Goal: Transaction & Acquisition: Purchase product/service

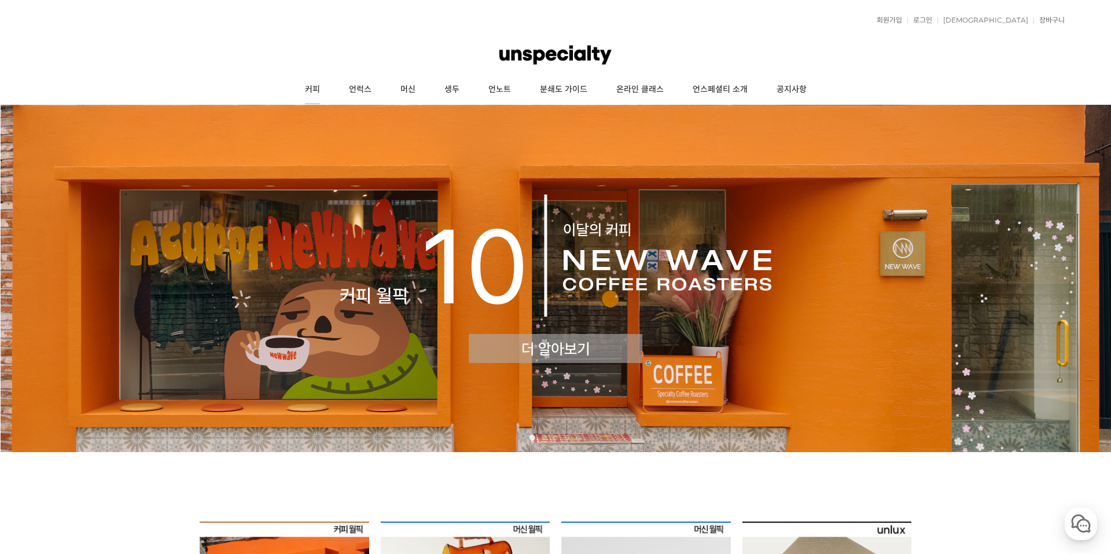
click at [322, 93] on link "커피" at bounding box center [313, 89] width 44 height 29
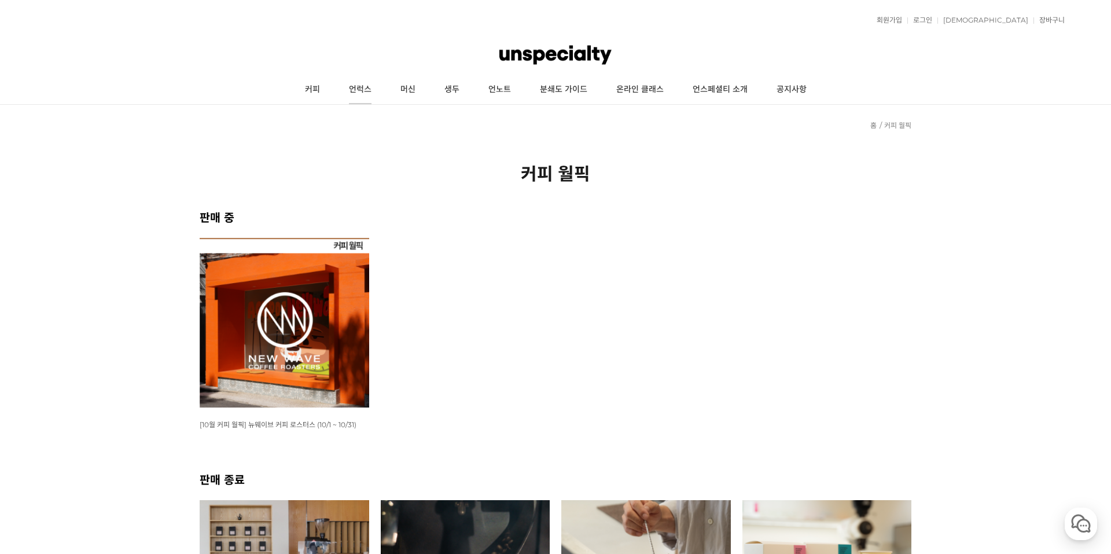
click at [355, 87] on link "언럭스" at bounding box center [361, 89] width 52 height 29
click at [327, 274] on img at bounding box center [285, 323] width 170 height 170
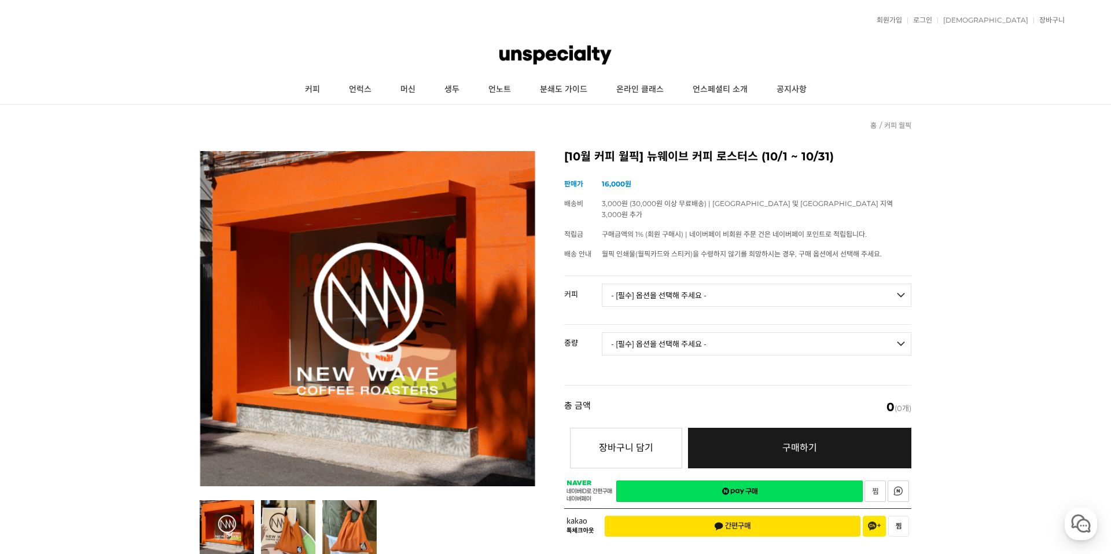
click at [669, 286] on select "- [필수] 옵션을 선택해 주세요 - ------------------- 언스페셜티 분쇄도 가이드 종이 받기 (주문 1건당 최대 1개 제공) …" at bounding box center [757, 295] width 310 height 23
drag, startPoint x: 673, startPoint y: 286, endPoint x: 674, endPoint y: 304, distance: 18.0
click at [673, 286] on select "- [필수] 옵션을 선택해 주세요 - ------------------- 언스페셜티 분쇄도 가이드 종이 받기 (주문 1건당 최대 1개 제공) …" at bounding box center [757, 295] width 310 height 23
click at [678, 332] on select "- [필수] 옵션을 선택해 주세요 - -------------------" at bounding box center [757, 343] width 310 height 23
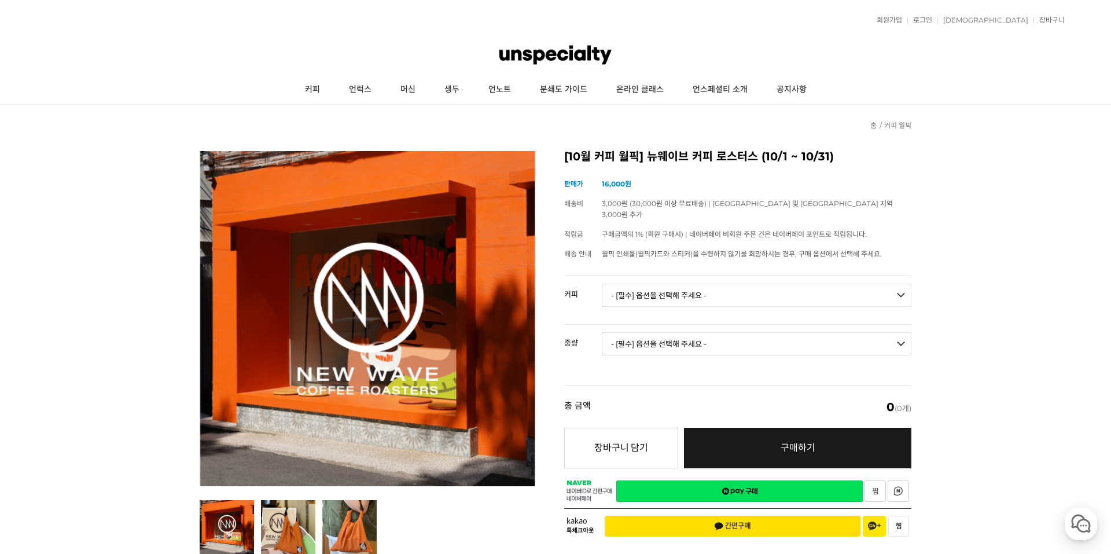
click at [685, 288] on select "- [필수] 옵션을 선택해 주세요 - ------------------- 언스페셜티 분쇄도 가이드 종이 받기 (주문 1건당 최대 1개 제공) …" at bounding box center [757, 295] width 310 height 23
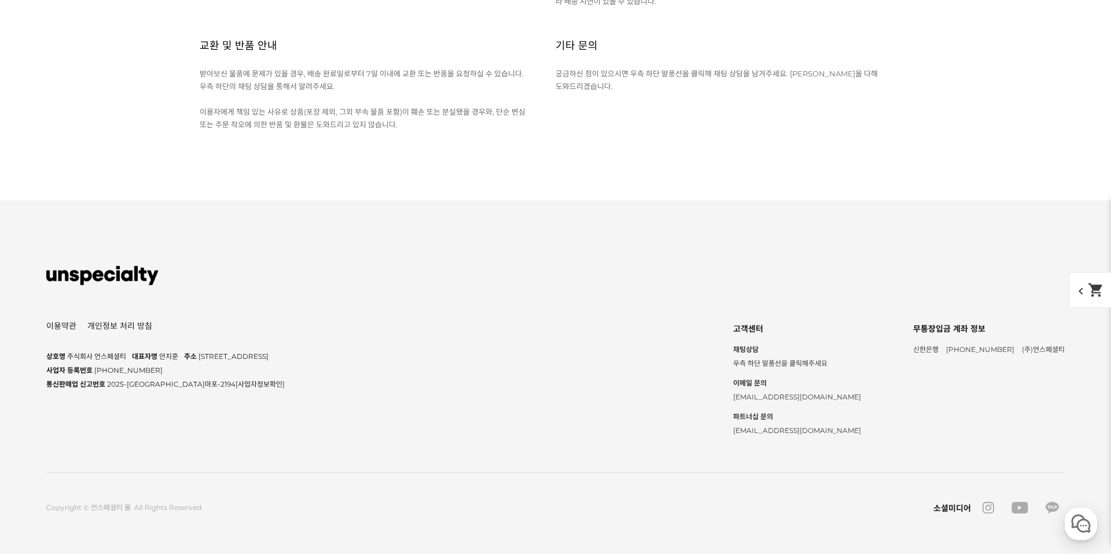
scroll to position [6656, 0]
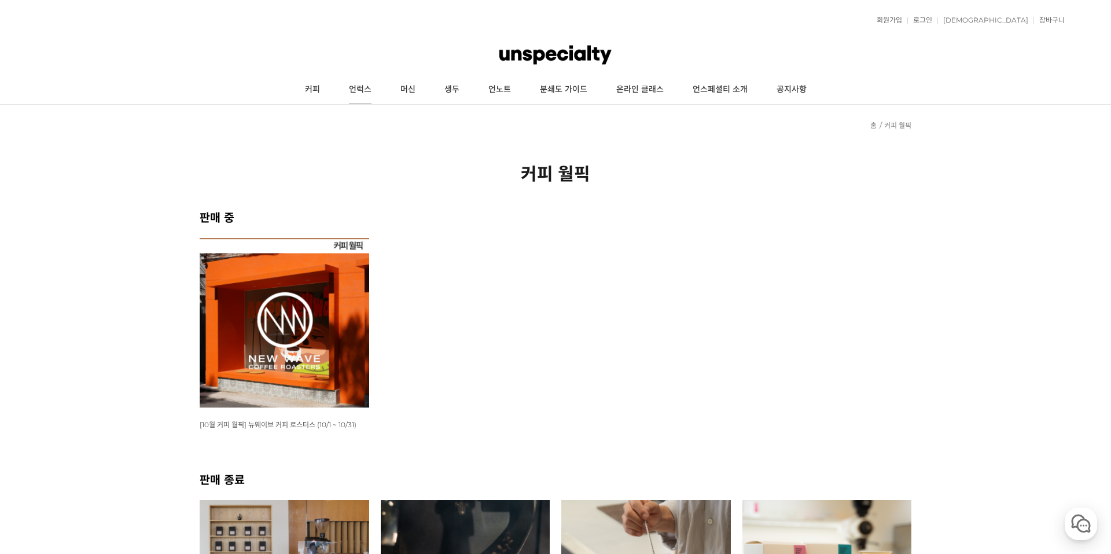
click at [365, 88] on link "언럭스" at bounding box center [361, 89] width 52 height 29
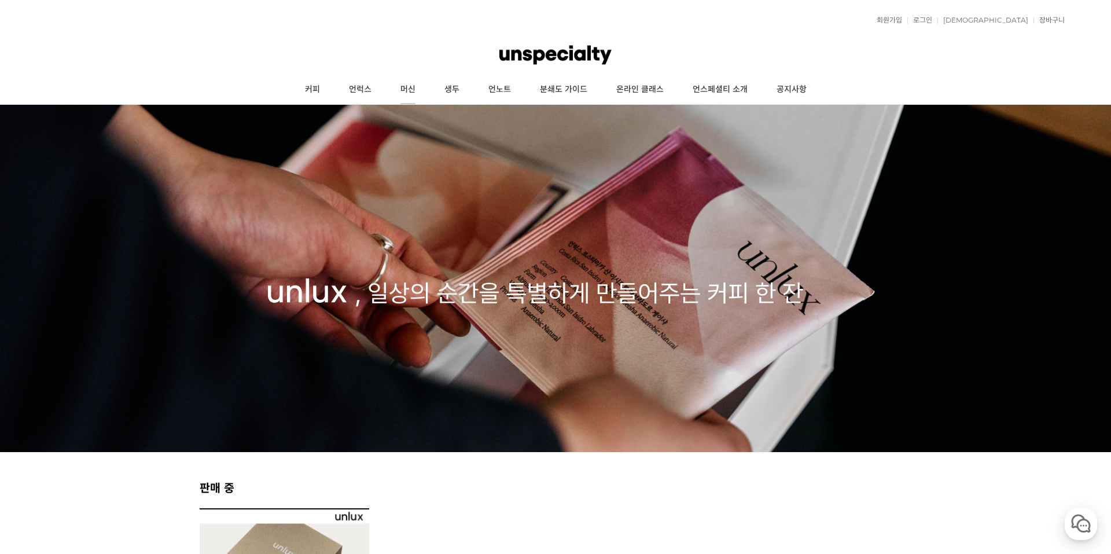
click at [410, 91] on link "머신" at bounding box center [408, 89] width 44 height 29
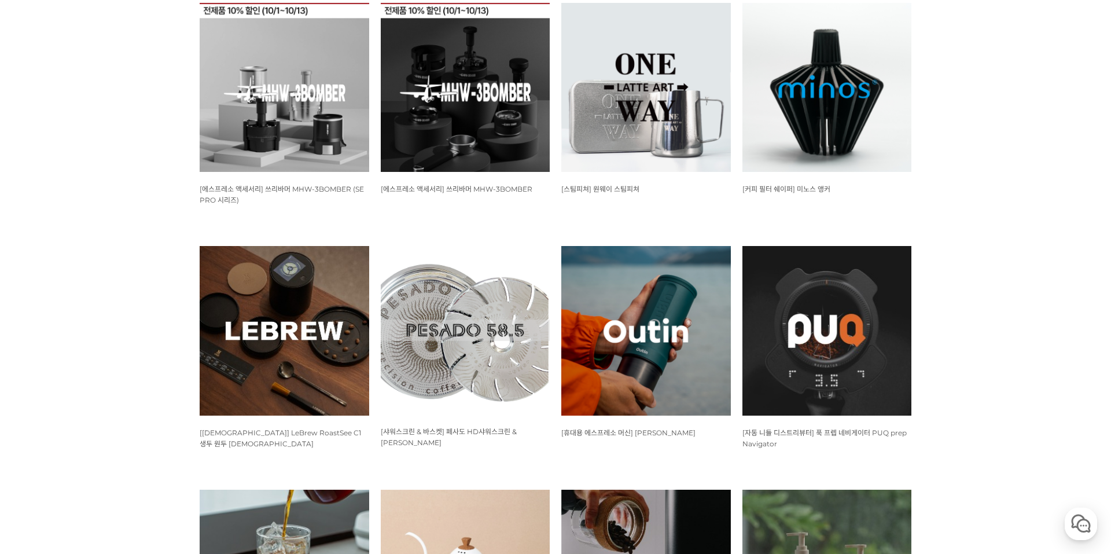
scroll to position [752, 0]
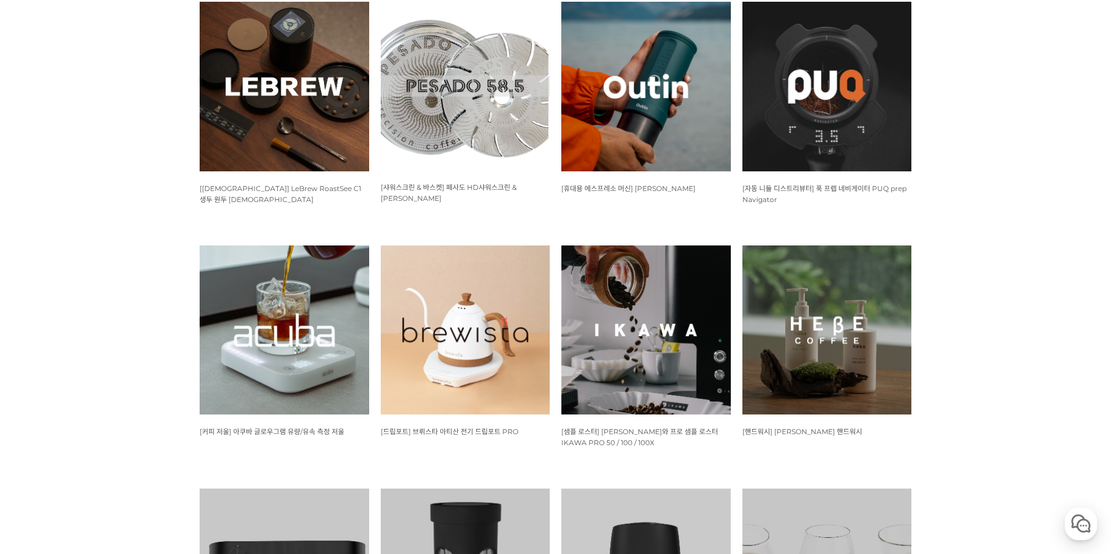
click at [467, 339] on img at bounding box center [466, 330] width 170 height 170
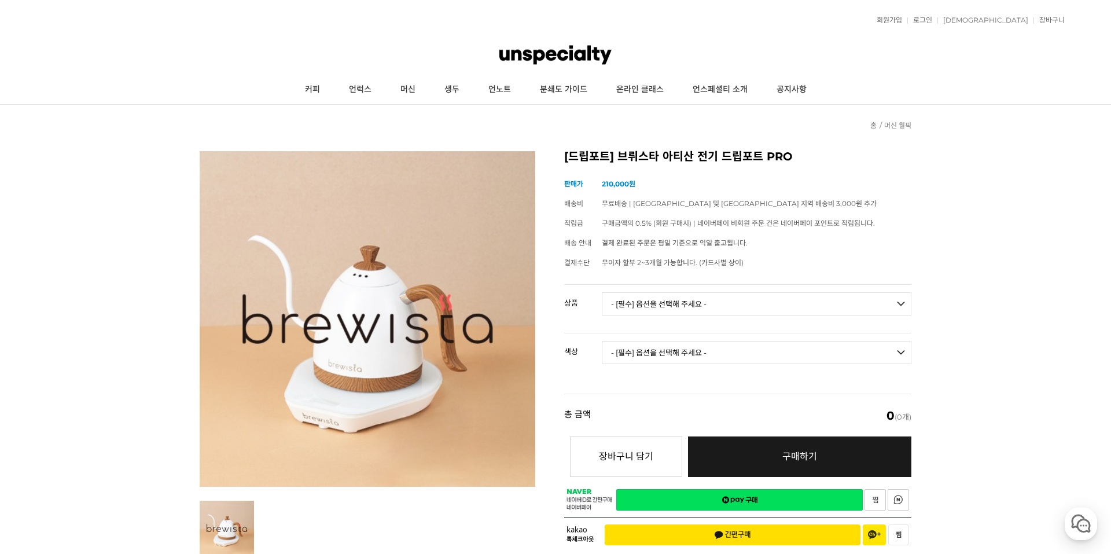
click at [665, 302] on select "- [필수] 옵션을 선택해 주세요 - ------------------- 브뤼스타 아티산 전기 드립포트 PRO 600mL 브뤼스타 아티산 전기…" at bounding box center [757, 303] width 310 height 23
select select "브뤼스타 아티산 전기 드립포트 PRO 600mL"
click at [602, 292] on select "- [필수] 옵션을 선택해 주세요 - ------------------- 브뤼스타 아티산 전기 드립포트 PRO 600mL 브뤼스타 아티산 전기…" at bounding box center [757, 303] width 310 height 23
click at [695, 351] on select "- [필수] 옵션을 선택해 주세요 - ------------------- 모던화이트 시크블랙 실버그레이 올블랙 올화이트 네덜란드오렌지 브라질옐…" at bounding box center [757, 352] width 310 height 23
select select "모던화이트"
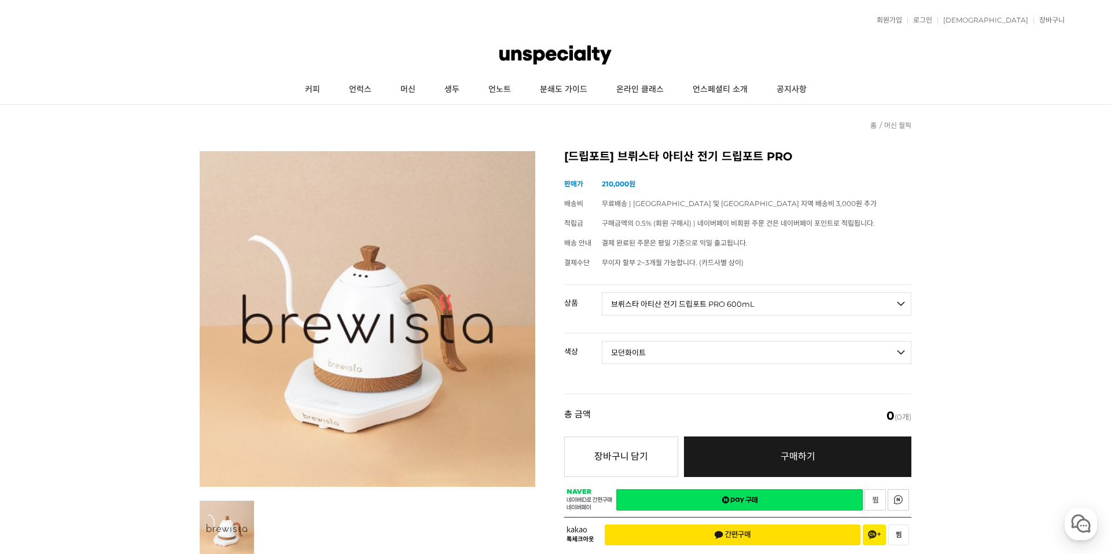
click at [602, 341] on select "- [필수] 옵션을 선택해 주세요 - ------------------- 모던화이트 시크블랙 실버그레이 올블랙 올화이트 네덜란드오렌지 브라질옐…" at bounding box center [757, 352] width 310 height 23
select select "*"
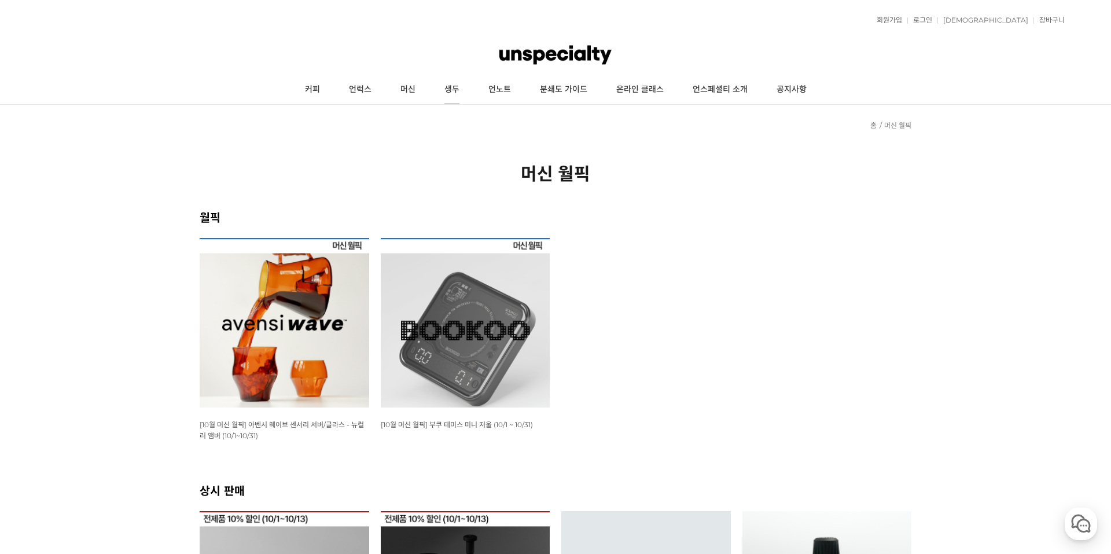
click at [449, 90] on link "생두" at bounding box center [452, 89] width 44 height 29
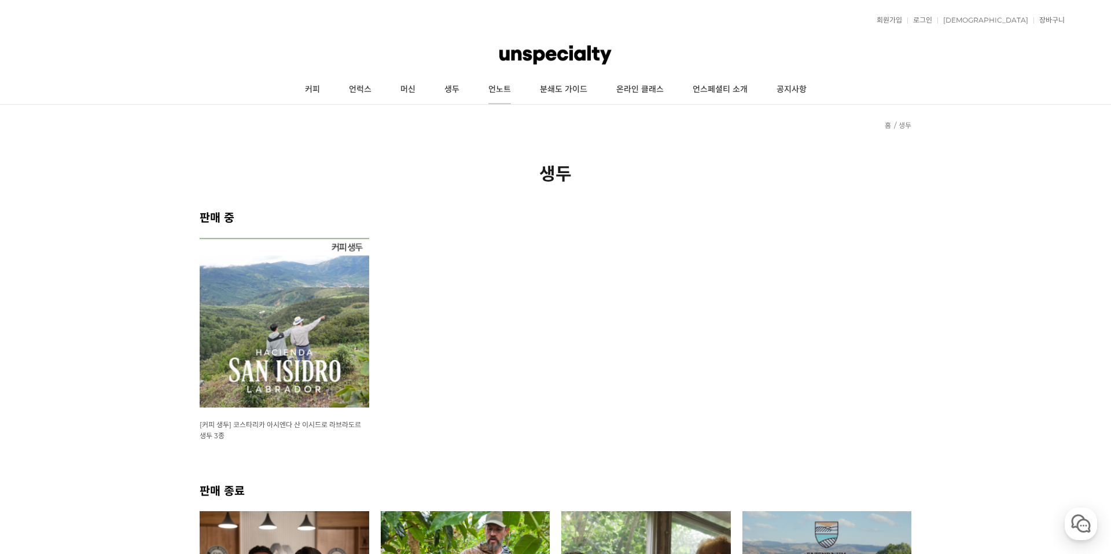
click at [507, 90] on link "언노트" at bounding box center [500, 89] width 52 height 29
click at [723, 91] on link "언스페셜티 소개" at bounding box center [720, 89] width 84 height 29
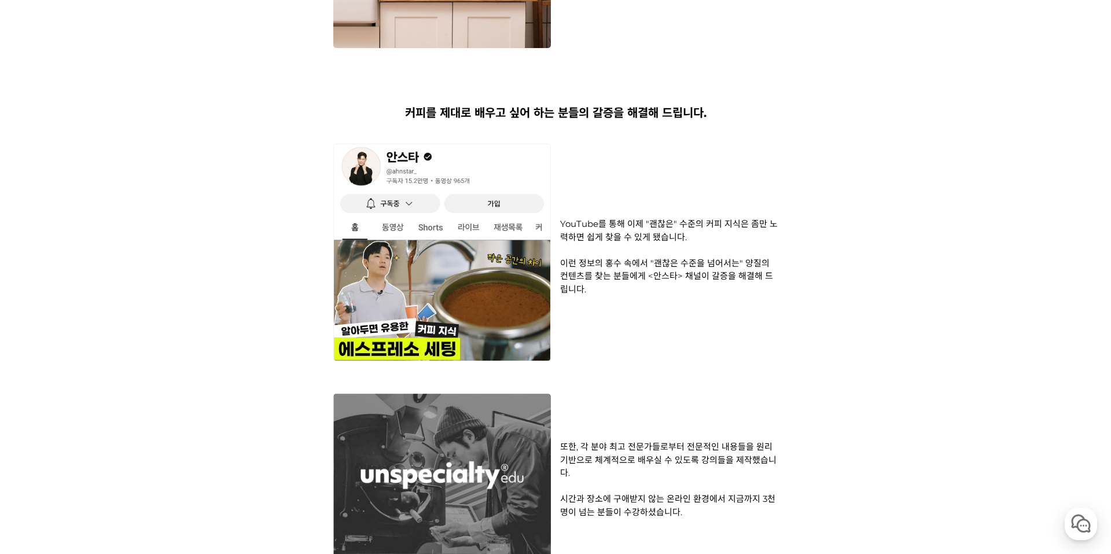
scroll to position [1331, 0]
